Goal: Transaction & Acquisition: Subscribe to service/newsletter

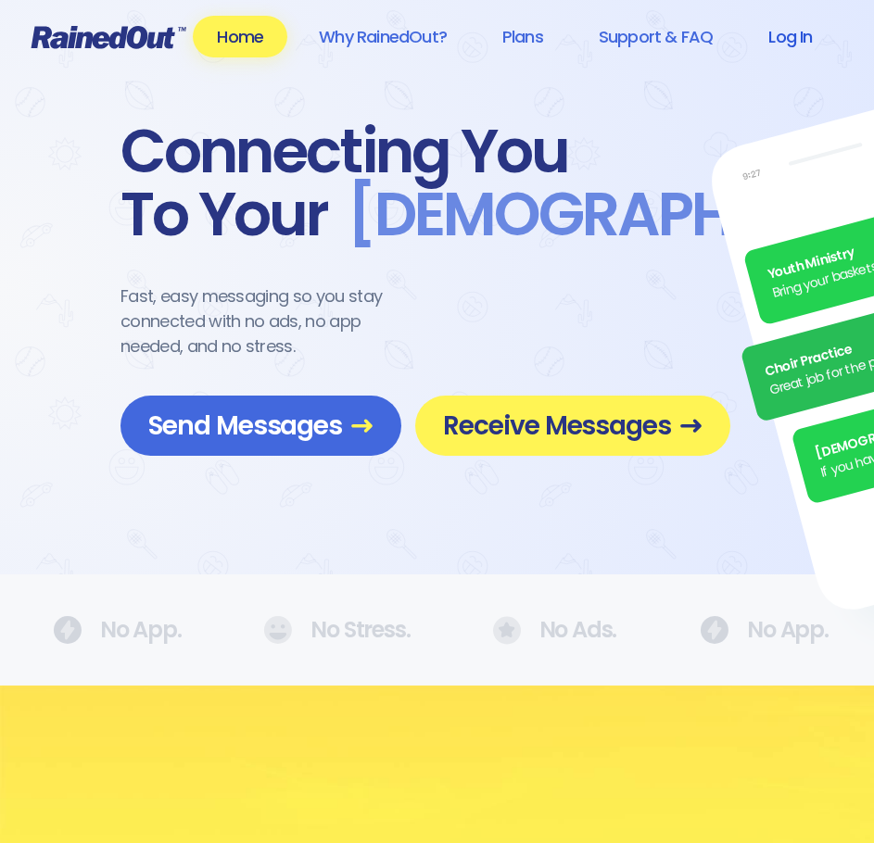
click at [791, 41] on link "Log In" at bounding box center [790, 37] width 92 height 42
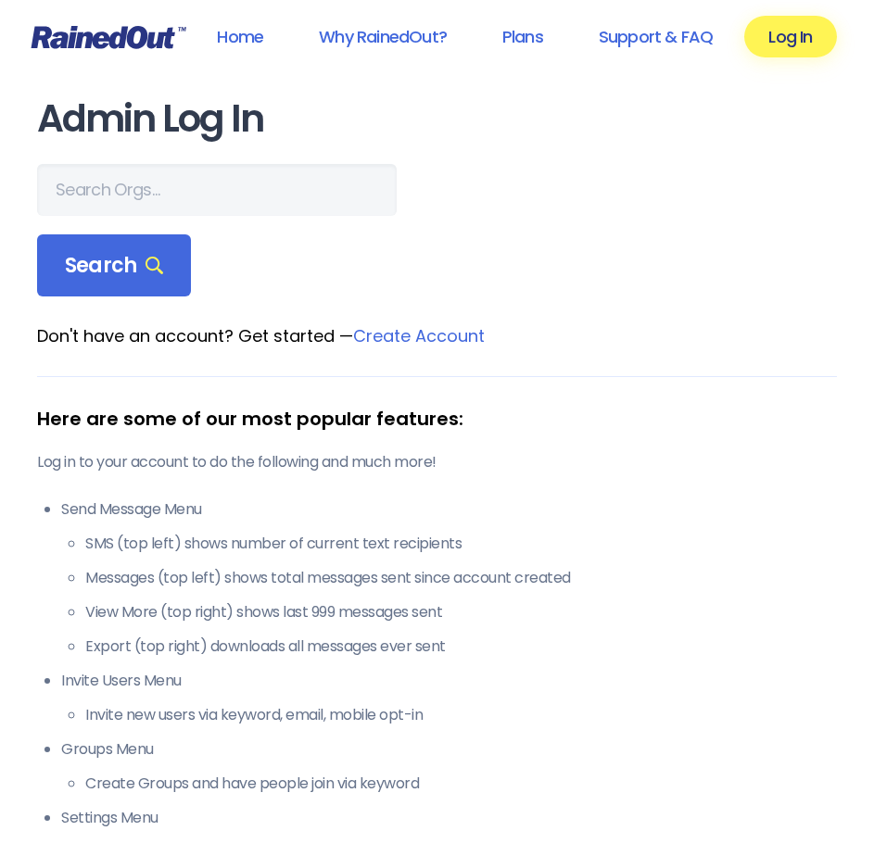
click at [403, 341] on link "Create Account" at bounding box center [419, 335] width 132 height 23
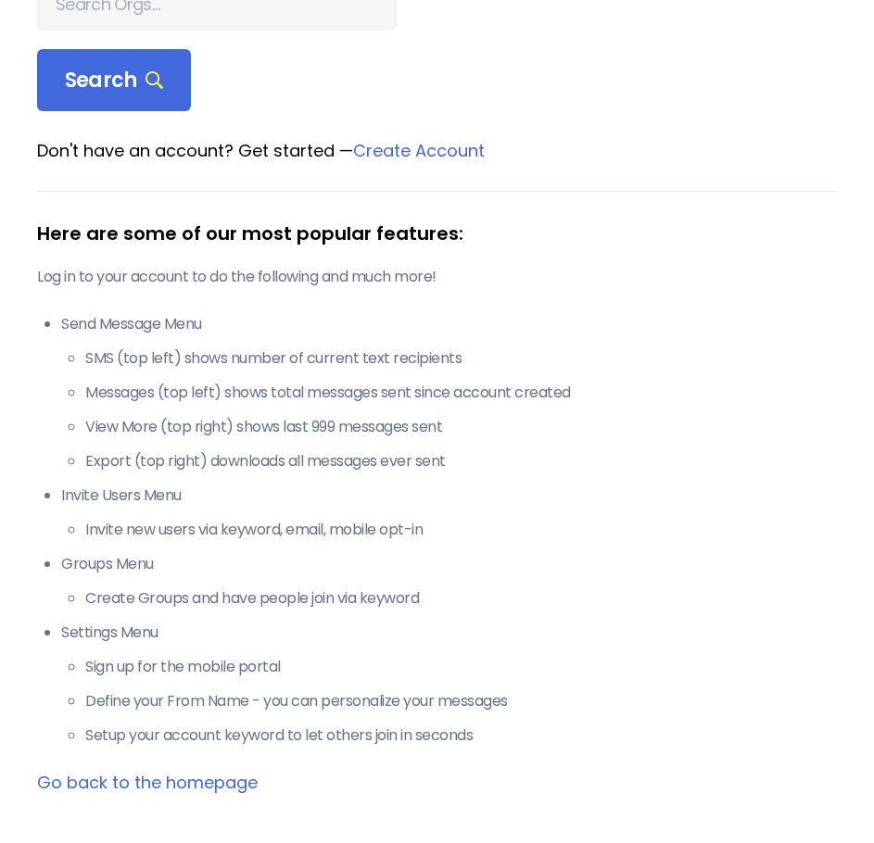
scroll to position [278, 0]
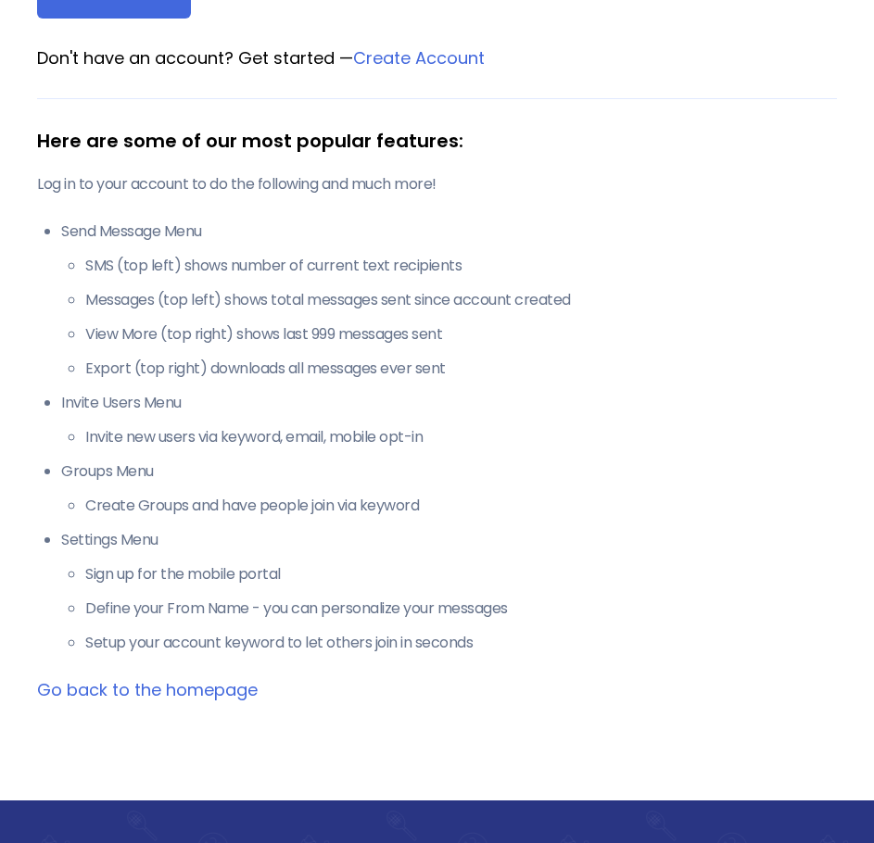
click at [220, 689] on link "Go back to the homepage" at bounding box center [147, 689] width 221 height 23
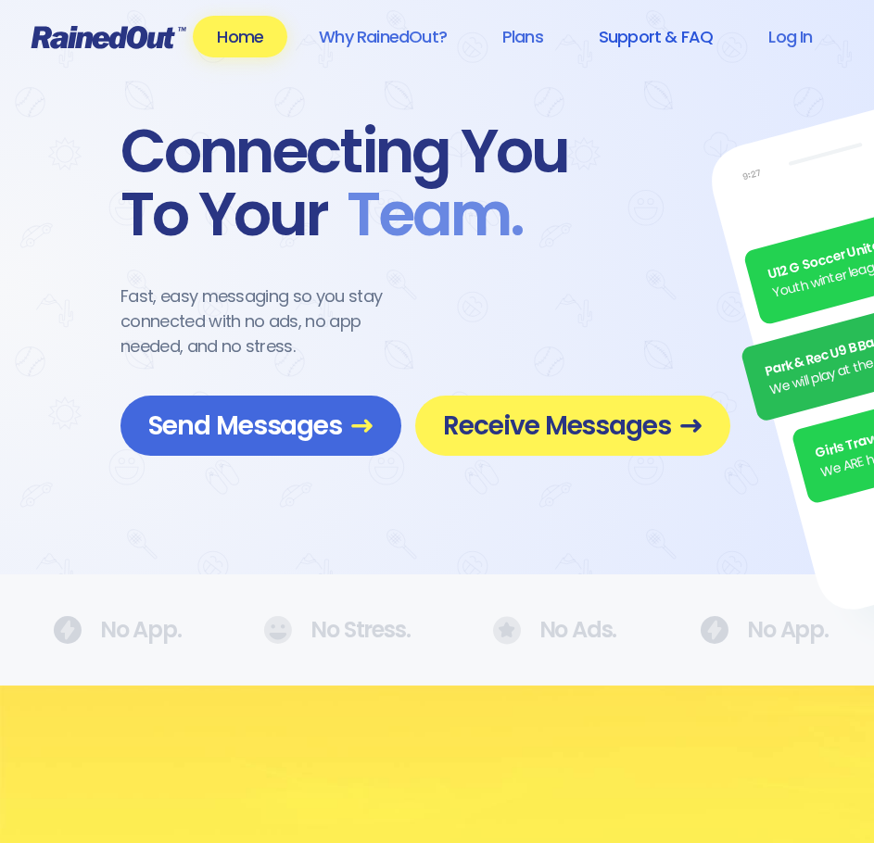
click at [635, 43] on link "Support & FAQ" at bounding box center [656, 37] width 162 height 42
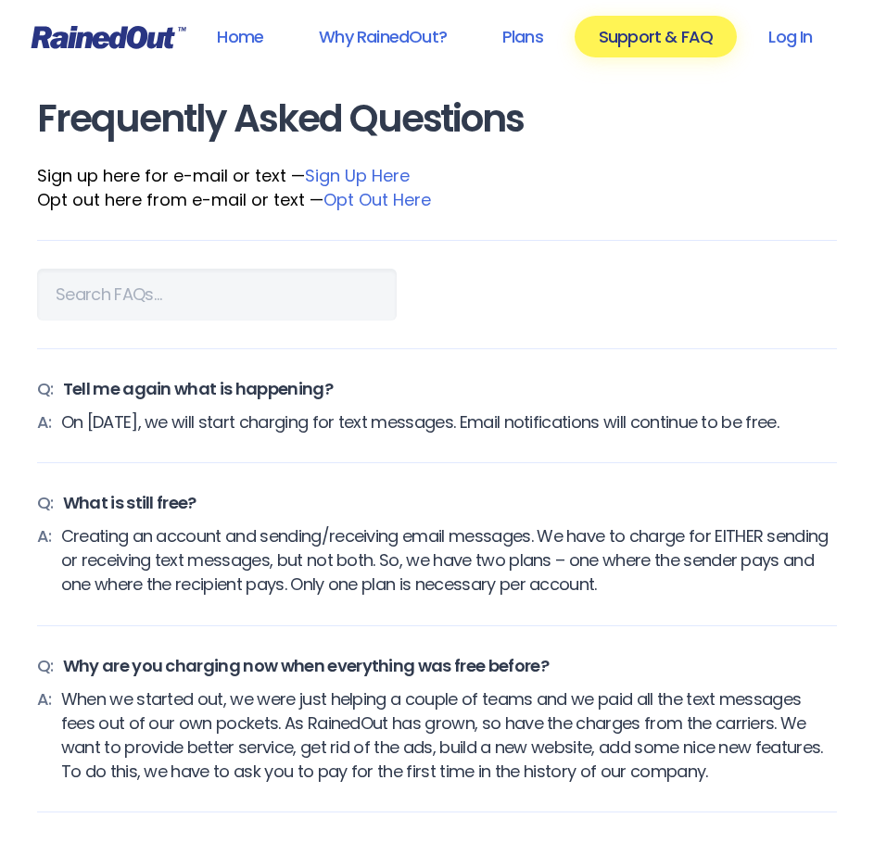
click at [381, 177] on link "Sign Up Here" at bounding box center [357, 175] width 105 height 23
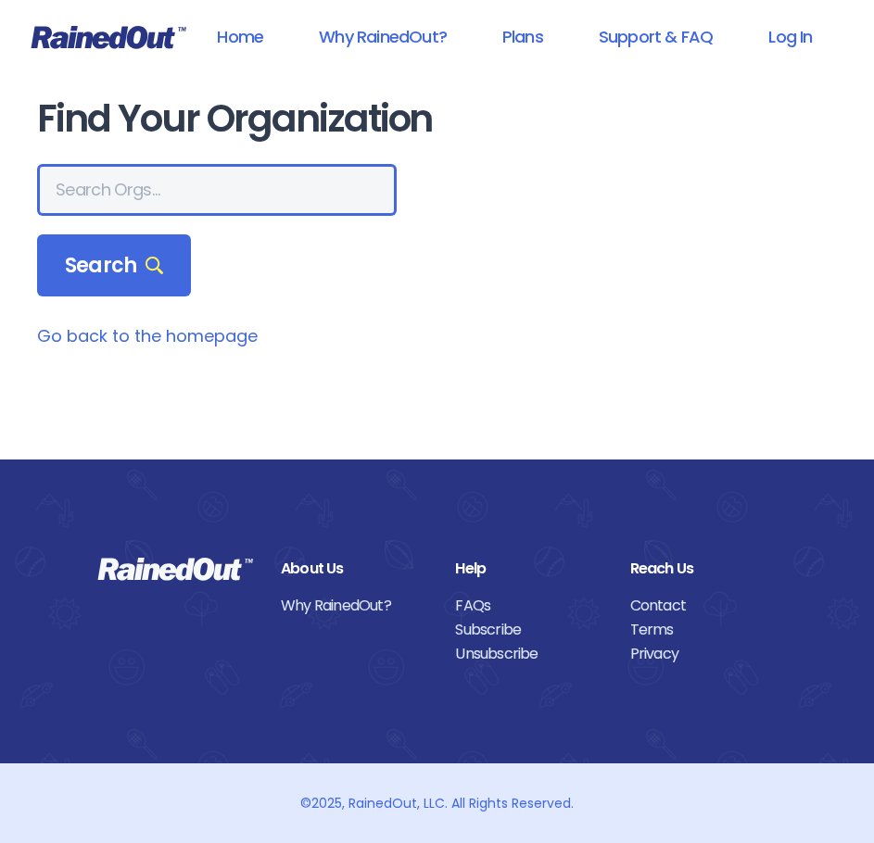
click at [171, 200] on input "text" at bounding box center [217, 190] width 360 height 52
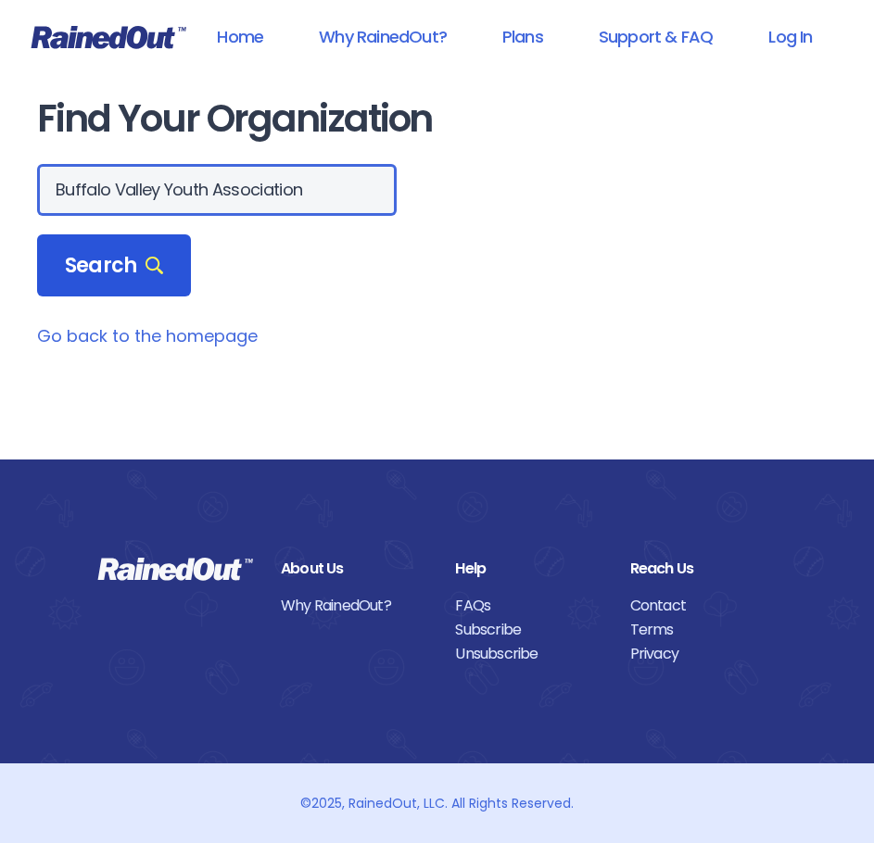
scroll to position [0, 35]
type input "Buffalo Valley Youth Association"
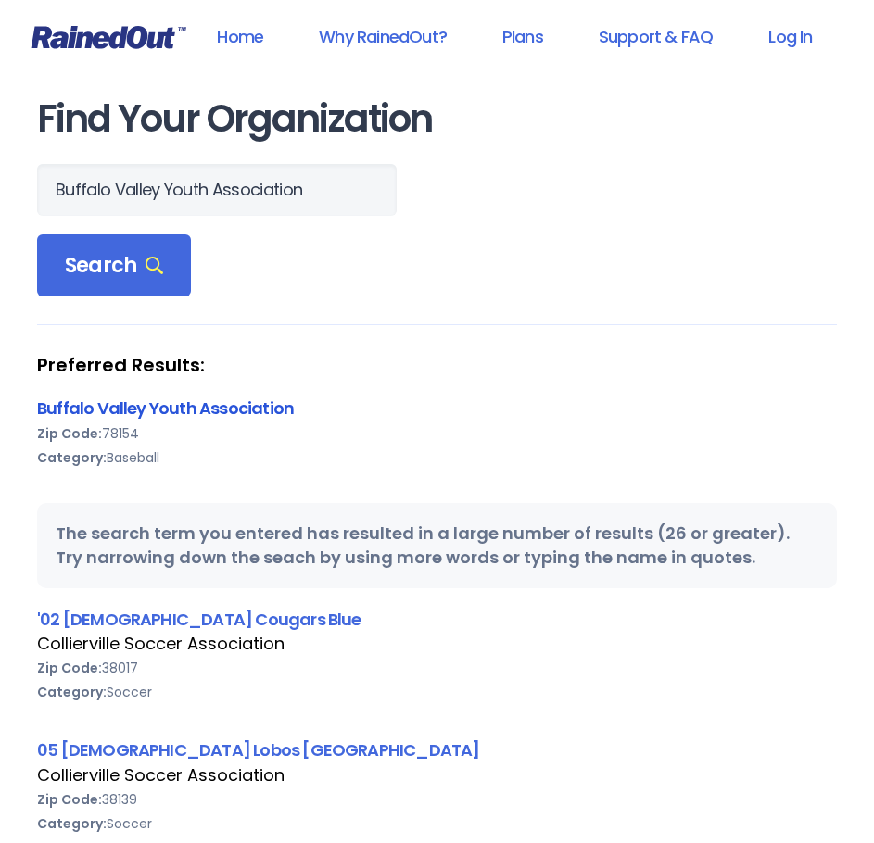
click at [112, 410] on link "Buffalo Valley Youth Association" at bounding box center [165, 408] width 257 height 23
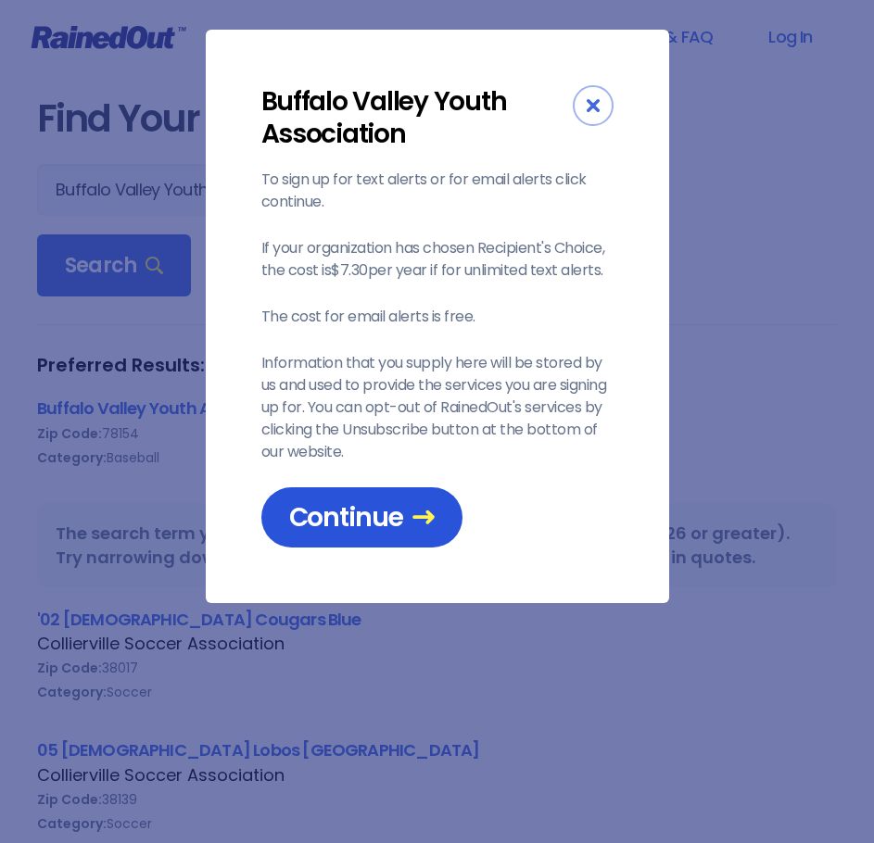
click at [377, 510] on span "Continue" at bounding box center [361, 517] width 145 height 32
